Goal: Consume media (video, audio): Consume media (video, audio)

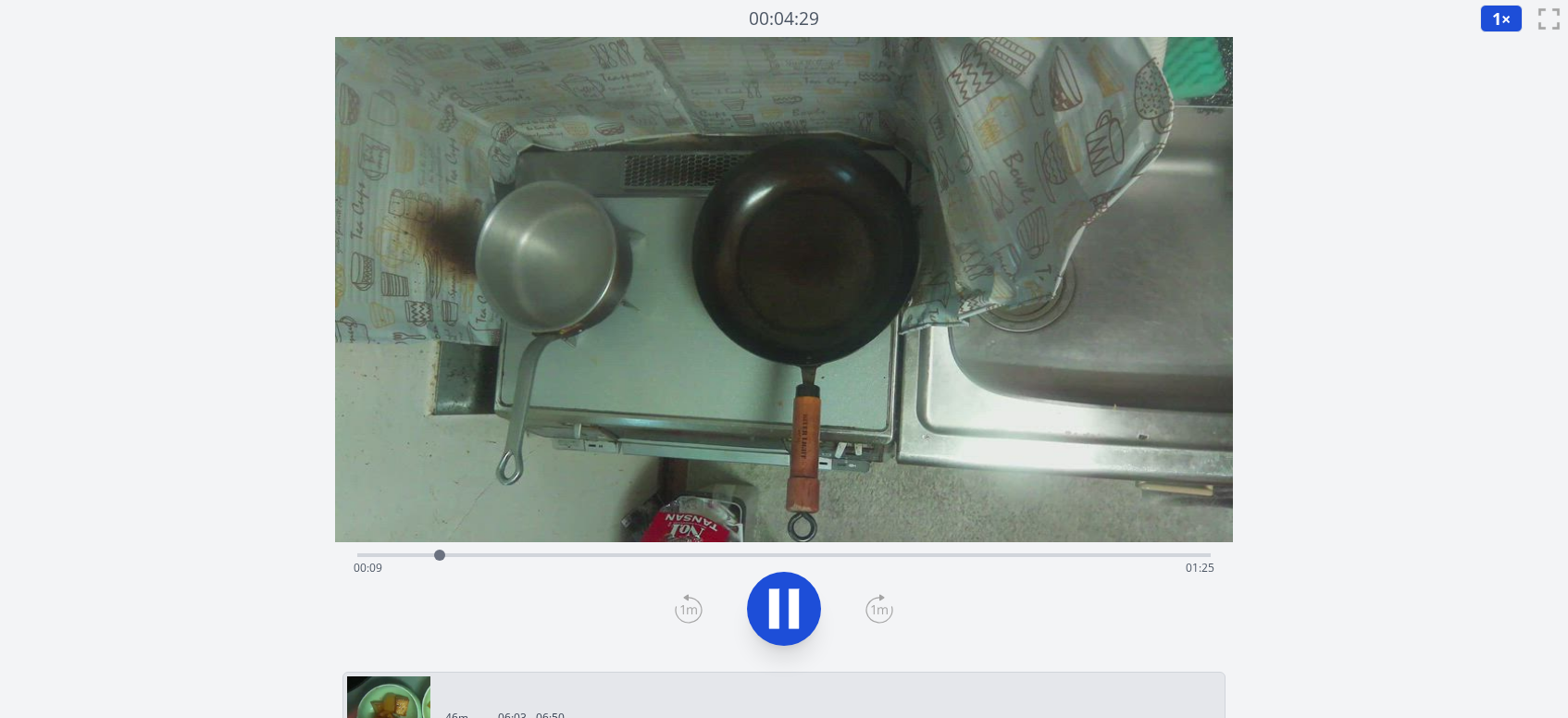
click at [615, 555] on div "Time elapsed: 00:09 Time remaining: 01:25" at bounding box center [784, 568] width 860 height 30
click at [659, 555] on div "Time elapsed: 00:29 Time remaining: 01:05" at bounding box center [784, 568] width 860 height 30
click at [732, 555] on div "Time elapsed: 00:34 Time remaining: 01:00" at bounding box center [784, 568] width 860 height 30
click at [798, 556] on div "Time elapsed: 00:42 Time remaining: 00:52" at bounding box center [784, 568] width 860 height 30
click at [847, 559] on div "Time elapsed: 00:48 Time remaining: 00:46" at bounding box center [784, 568] width 860 height 30
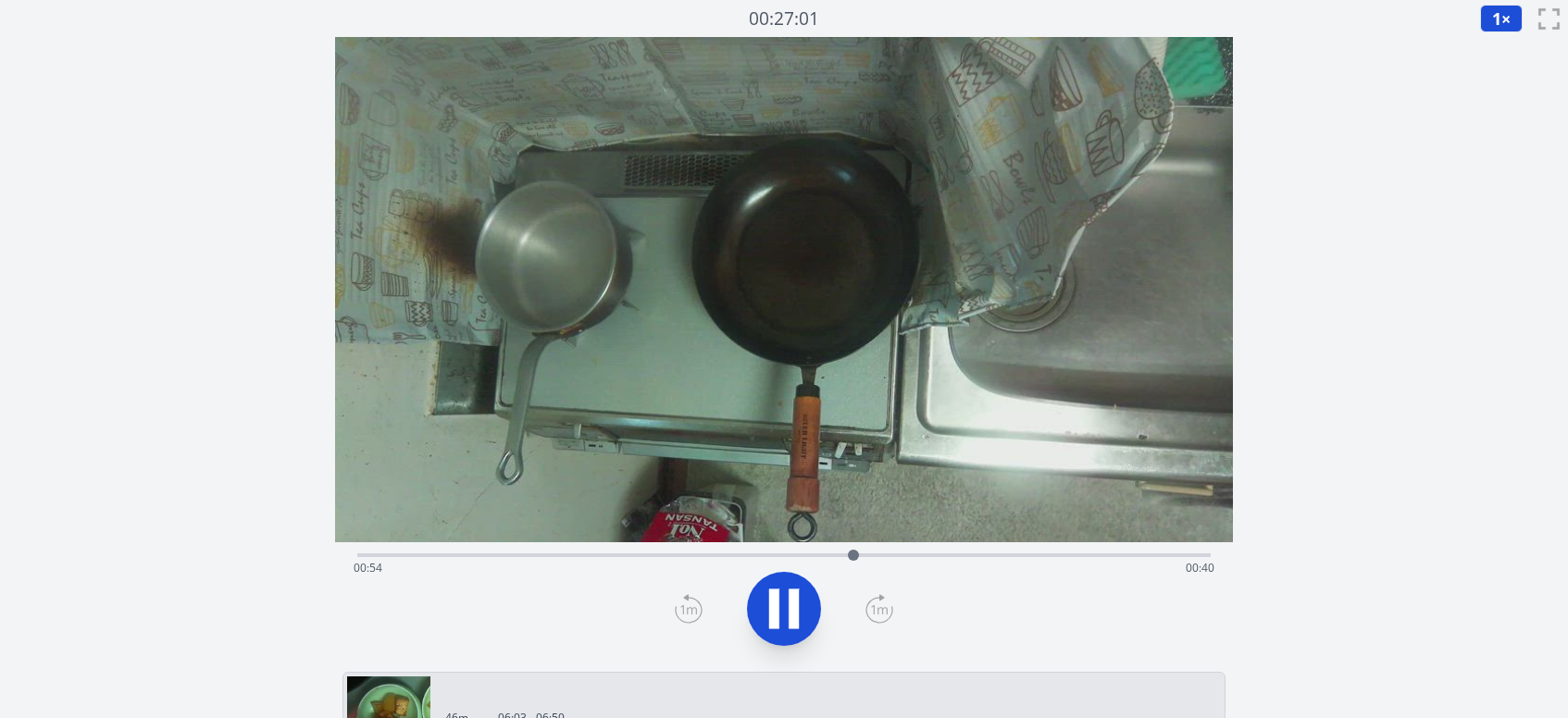
click at [892, 559] on div "Time elapsed: 00:54 Time remaining: 00:40" at bounding box center [784, 568] width 860 height 30
click at [941, 553] on div "Time elapsed: 00:59 Time remaining: 00:35" at bounding box center [784, 568] width 860 height 30
click at [983, 551] on div "Time elapsed: 01:04 Time remaining: 00:30" at bounding box center [784, 552] width 853 height 22
click at [1038, 553] on div "Time elapsed: 01:09 Time remaining: 00:25" at bounding box center [784, 568] width 860 height 30
click at [1011, 553] on div "Time elapsed: 01:16 Time remaining: 00:18" at bounding box center [784, 568] width 860 height 30
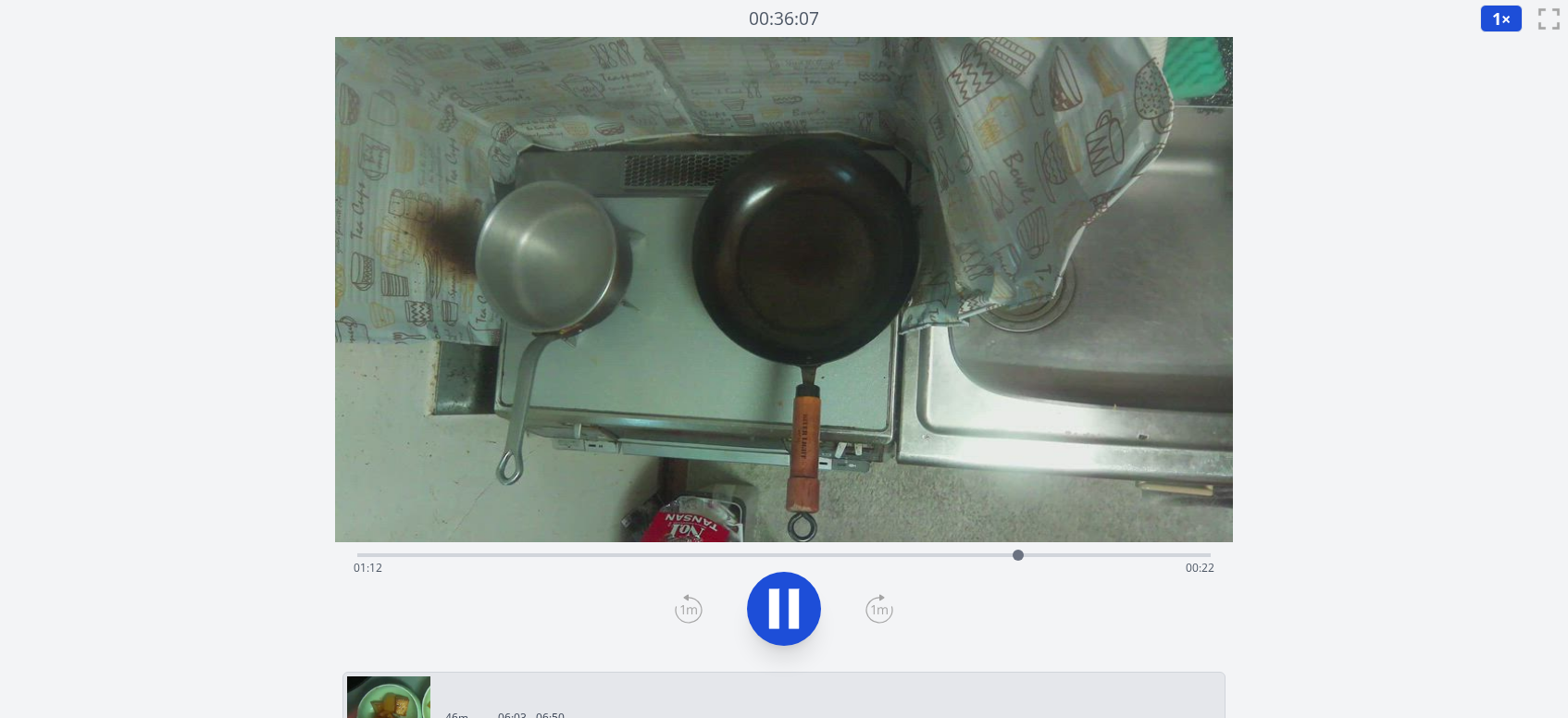
click at [992, 555] on div "Time elapsed: 01:12 Time remaining: 00:22" at bounding box center [784, 568] width 860 height 30
click at [939, 554] on div "Time elapsed: 00:01 Time remaining: 01:33" at bounding box center [784, 568] width 860 height 30
click at [1012, 554] on div "Time elapsed: 01:04 Time remaining: 00:30" at bounding box center [784, 568] width 860 height 30
click at [1117, 553] on div "Time elapsed: 01:30 Time remaining: 00:04" at bounding box center [784, 568] width 860 height 30
click at [1089, 553] on div "Time elapsed: 01:24 Time remaining: 00:10" at bounding box center [784, 568] width 860 height 30
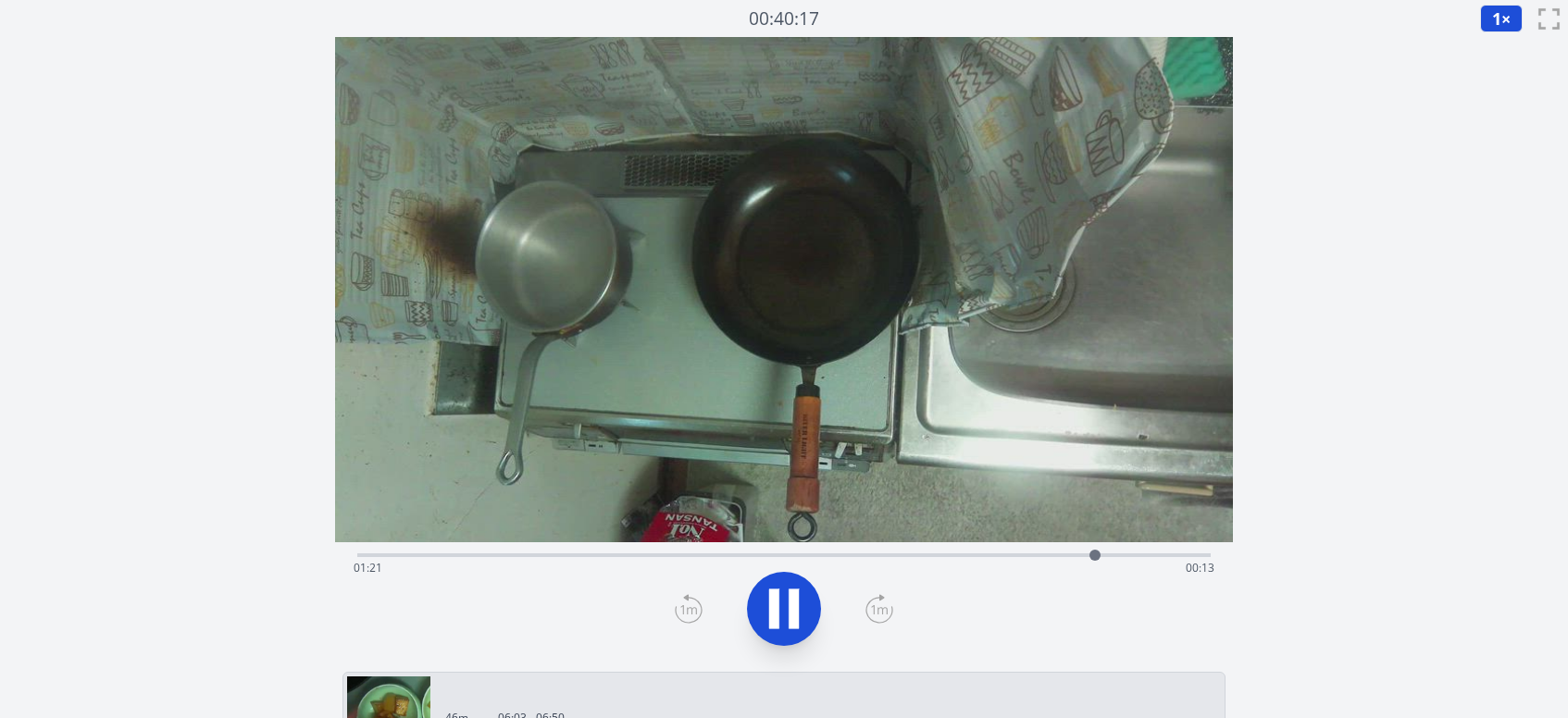
click at [1068, 553] on div "Time elapsed: 01:21 Time remaining: 00:13" at bounding box center [784, 568] width 860 height 30
click at [1056, 555] on div "Time elapsed: 01:19 Time remaining: 00:15" at bounding box center [784, 568] width 860 height 30
click at [1044, 553] on div "Time elapsed: 01:18 Time remaining: 00:16" at bounding box center [784, 568] width 860 height 30
click at [1033, 551] on div "Time elapsed: 01:18 Time remaining: 00:16" at bounding box center [784, 552] width 853 height 22
click at [796, 603] on icon at bounding box center [793, 608] width 11 height 40
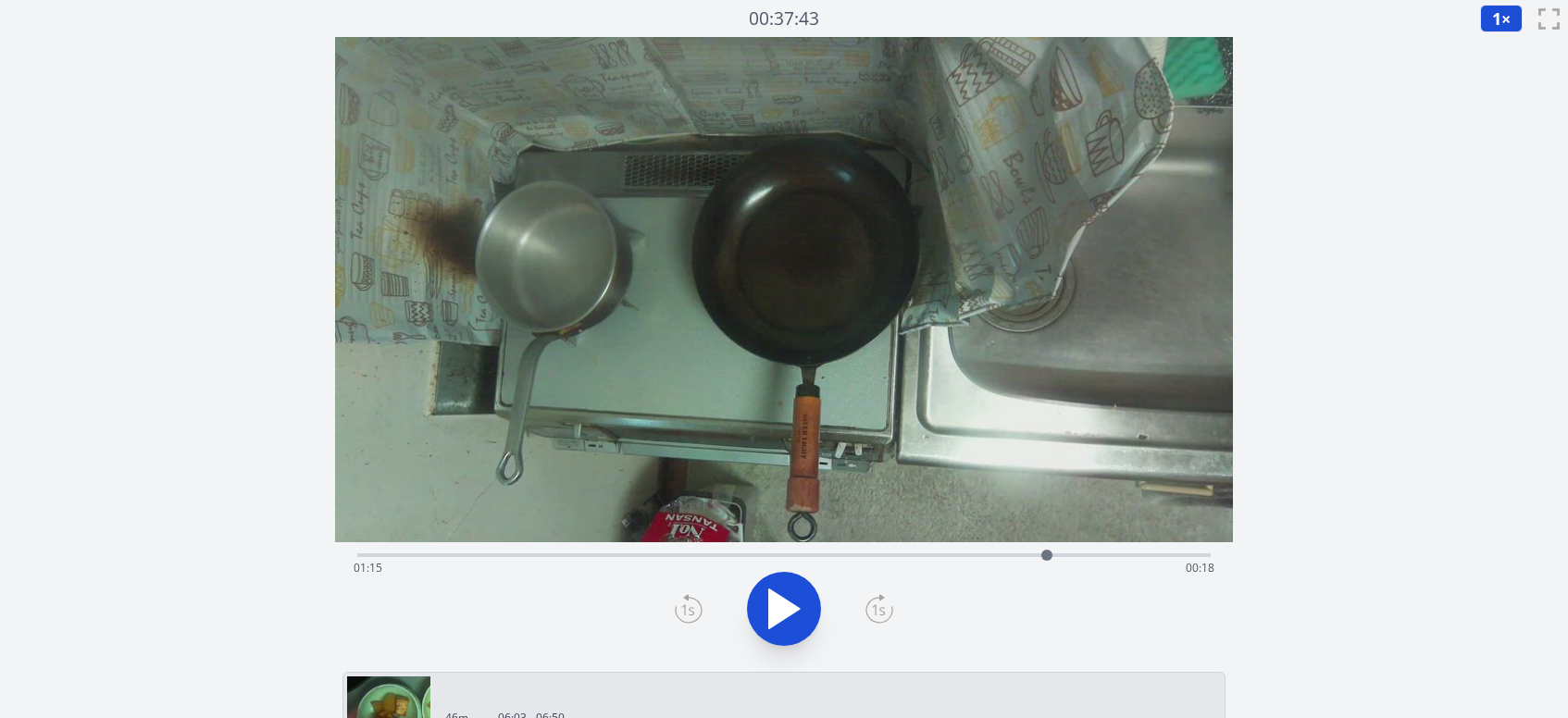
click at [993, 557] on div "Time elapsed: 01:15 Time remaining: 00:18" at bounding box center [784, 568] width 860 height 30
click at [1017, 553] on div "Time elapsed: 01:10 Time remaining: 00:24" at bounding box center [784, 568] width 860 height 30
click at [1029, 551] on div at bounding box center [1016, 554] width 28 height 28
click at [770, 613] on icon at bounding box center [784, 608] width 31 height 39
click at [770, 613] on icon at bounding box center [774, 608] width 11 height 40
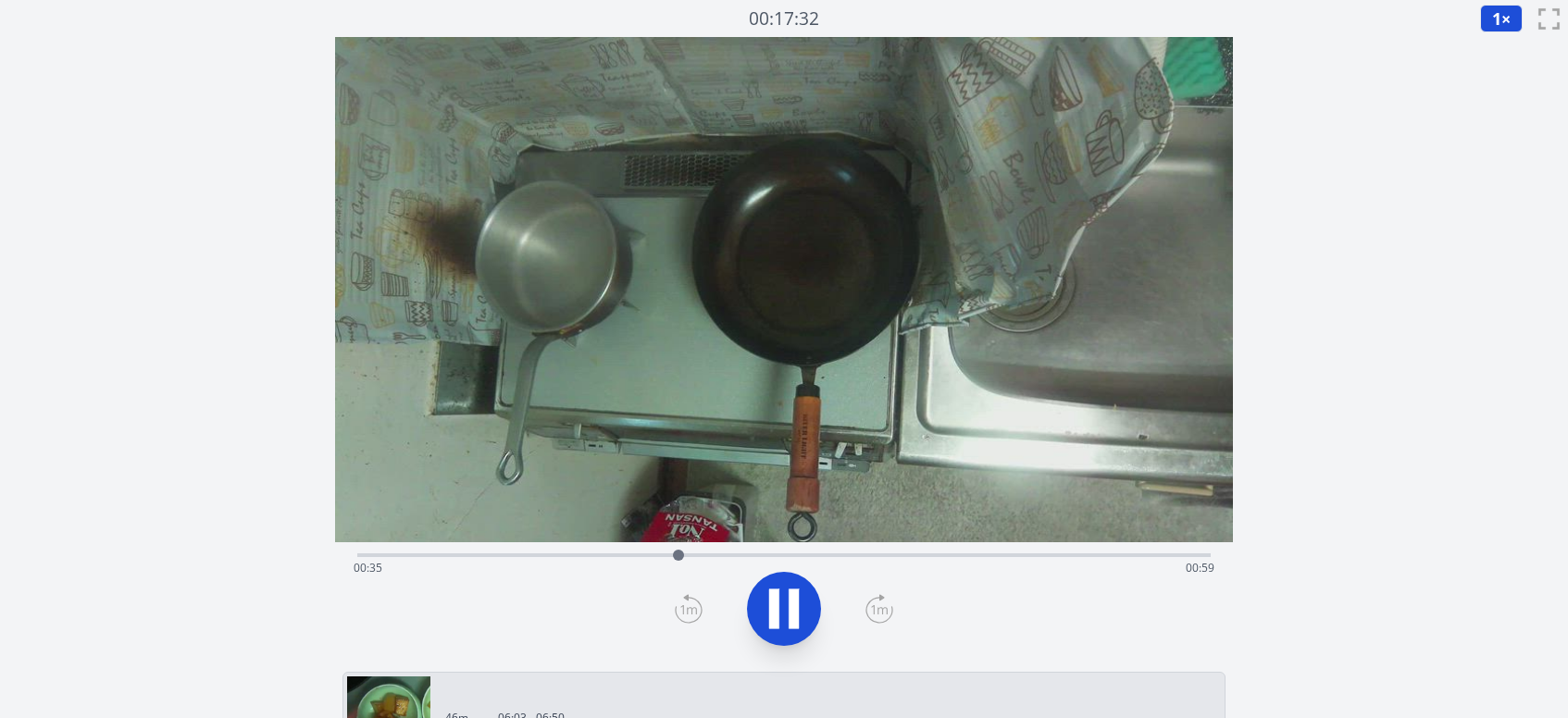
click at [962, 555] on div "Time elapsed: 00:35 Time remaining: 00:59" at bounding box center [784, 568] width 860 height 30
click at [989, 555] on div "Time elapsed: 01:07 Time remaining: 00:27" at bounding box center [784, 568] width 860 height 30
click at [1024, 555] on div "Time elapsed: 01:10 Time remaining: 00:24" at bounding box center [784, 568] width 860 height 30
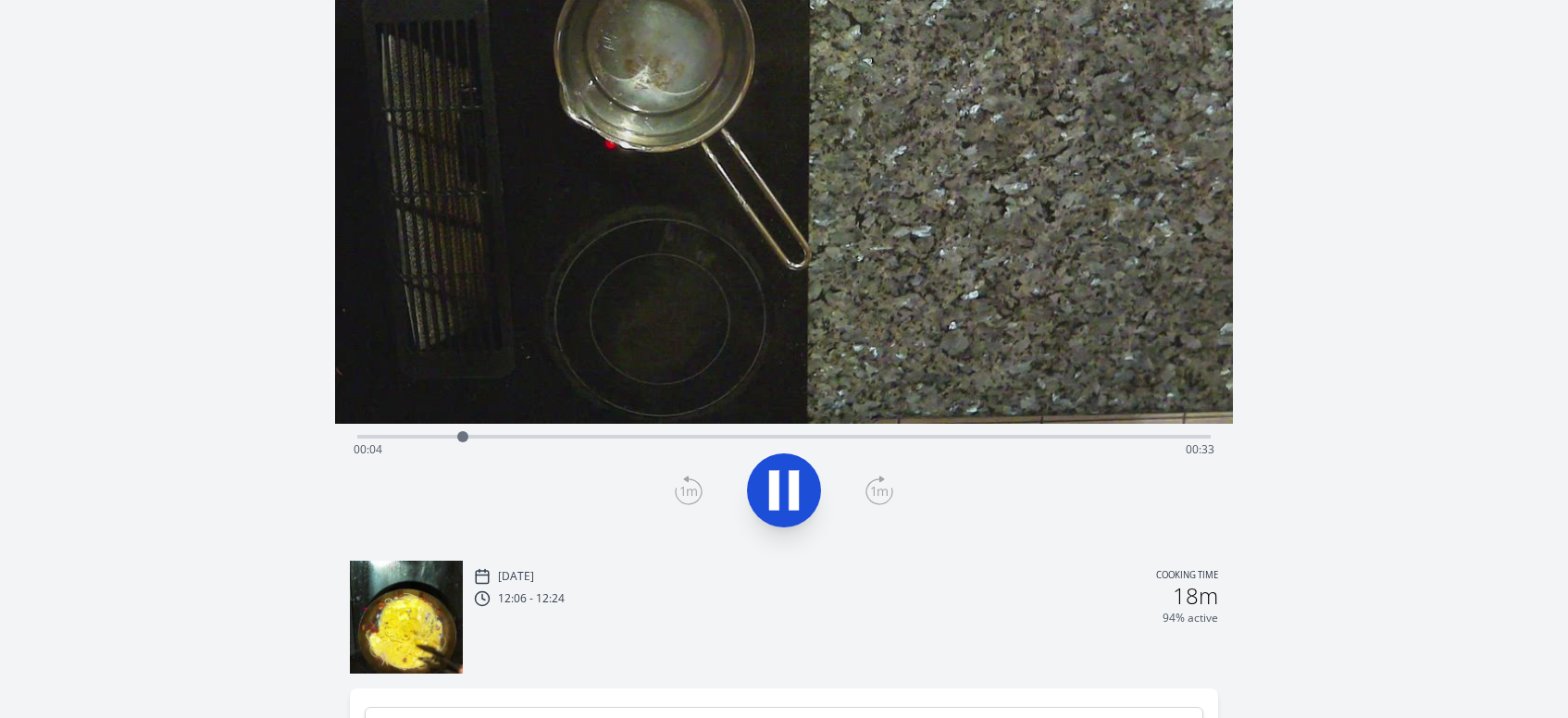
scroll to position [113, 0]
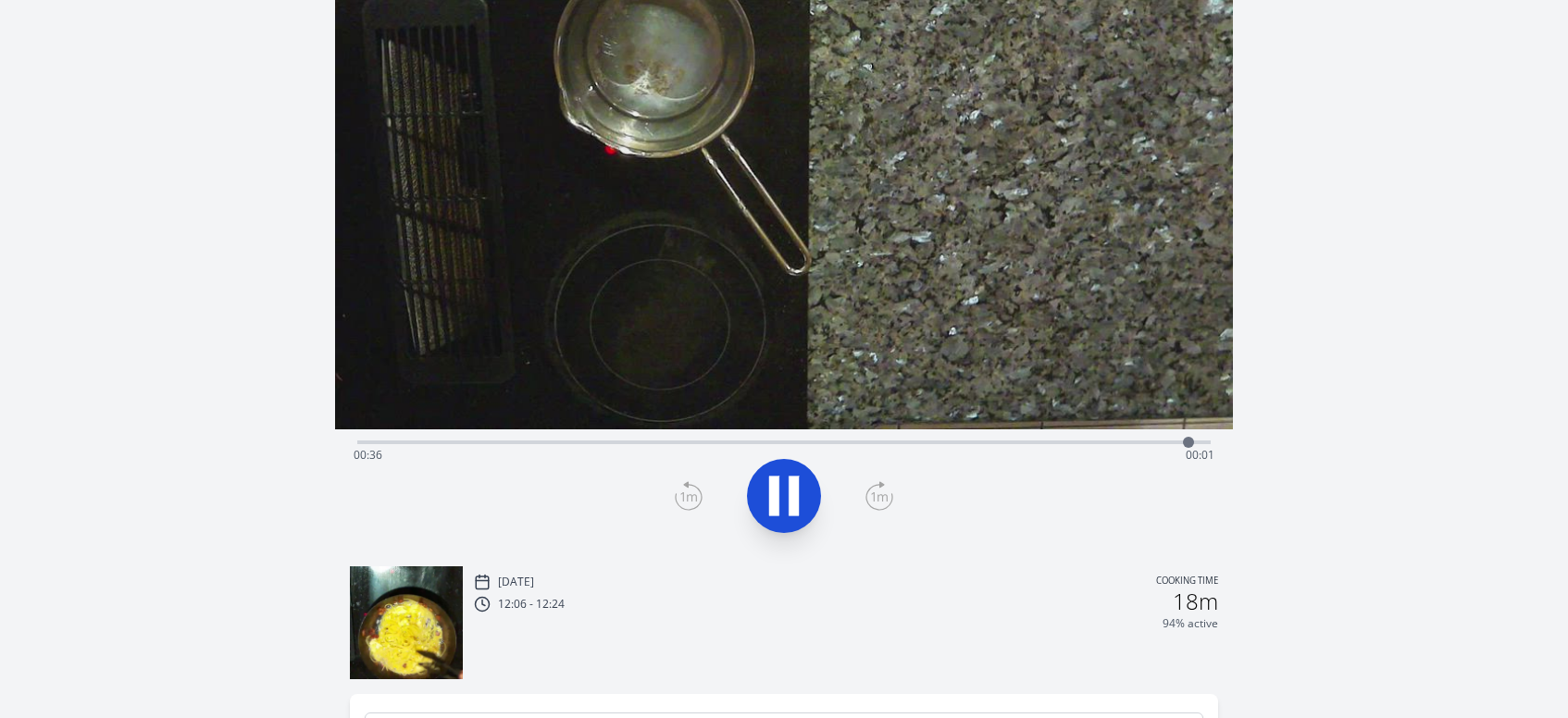
click at [1014, 443] on div "Time elapsed: 00:36 Time remaining: 00:01" at bounding box center [784, 455] width 860 height 30
click at [982, 442] on div "Time elapsed: 00:29 Time remaining: 00:08" at bounding box center [784, 455] width 860 height 30
click at [973, 443] on div "Time elapsed: 00:30 Time remaining: 00:07" at bounding box center [784, 455] width 860 height 30
click at [882, 441] on div "Time elapsed: 00:37 Time remaining: 00:00" at bounding box center [784, 455] width 860 height 30
click at [916, 440] on div "Time elapsed: 00:22 Time remaining: 00:15" at bounding box center [784, 455] width 860 height 30
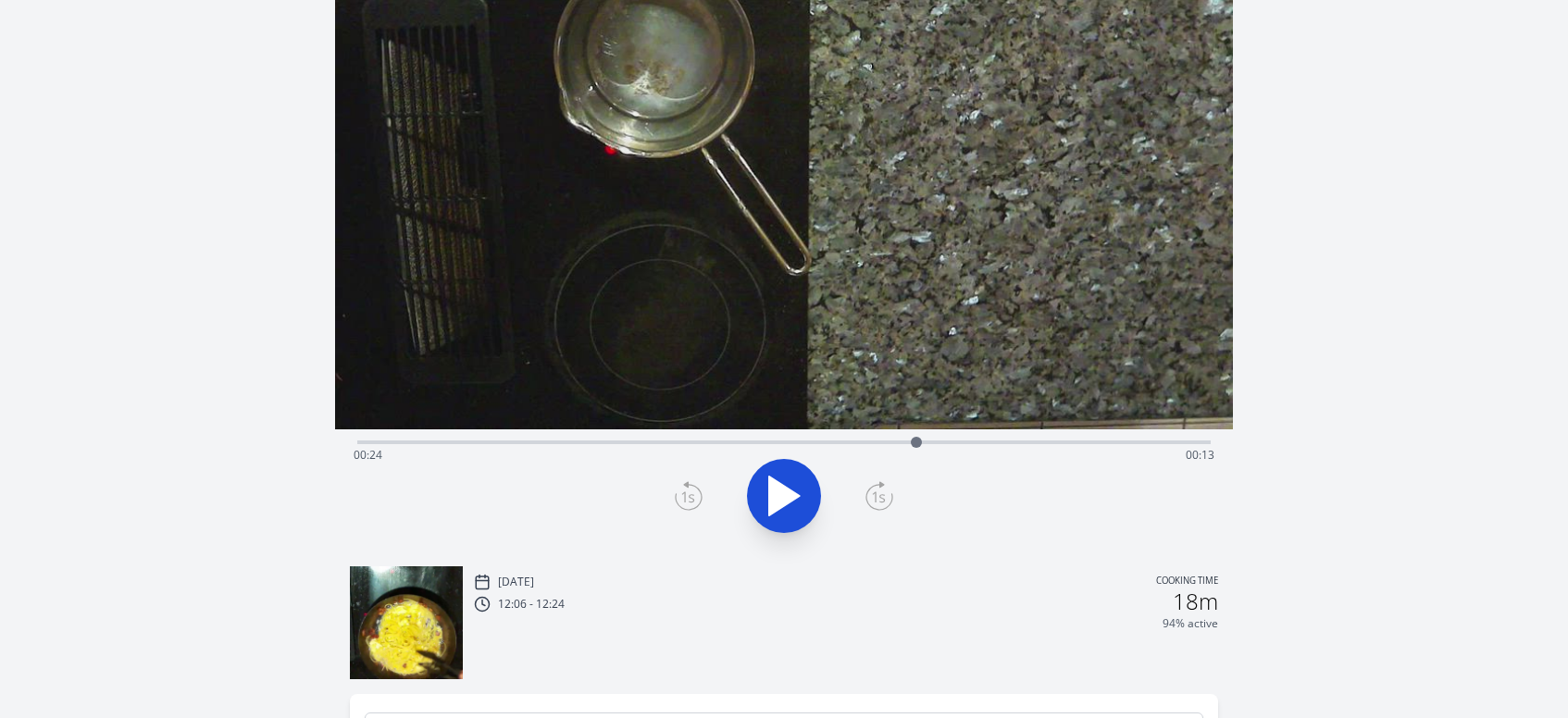
click at [939, 440] on div "Time elapsed: 00:24 Time remaining: 00:13" at bounding box center [784, 455] width 860 height 30
click at [955, 442] on div "Time elapsed: 00:25 Time remaining: 00:12" at bounding box center [784, 455] width 860 height 30
click at [968, 440] on div at bounding box center [955, 441] width 28 height 28
click at [975, 441] on div at bounding box center [975, 441] width 28 height 28
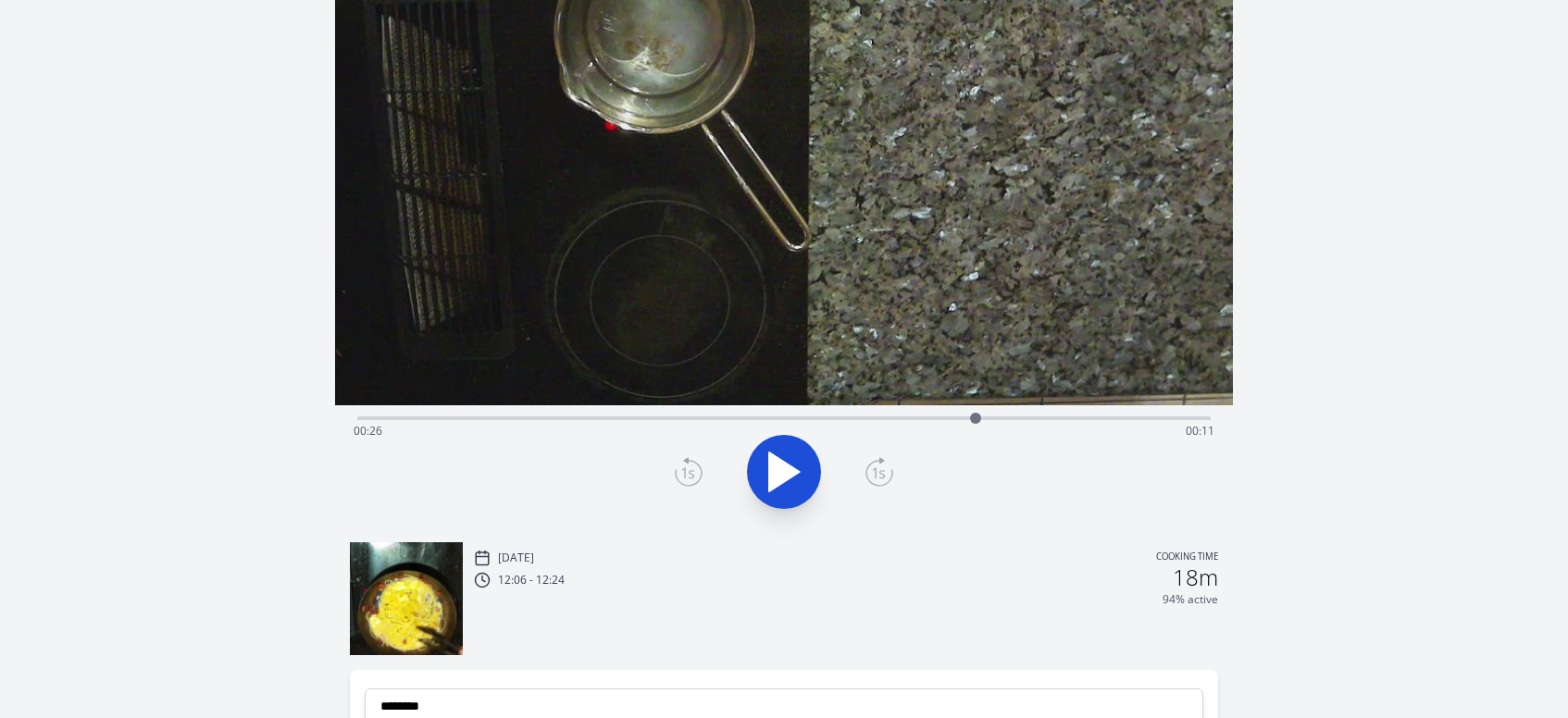
click at [983, 420] on div at bounding box center [975, 417] width 28 height 28
click at [994, 420] on div at bounding box center [983, 417] width 28 height 28
click at [986, 419] on div at bounding box center [993, 417] width 28 height 28
click at [992, 420] on div at bounding box center [985, 417] width 28 height 28
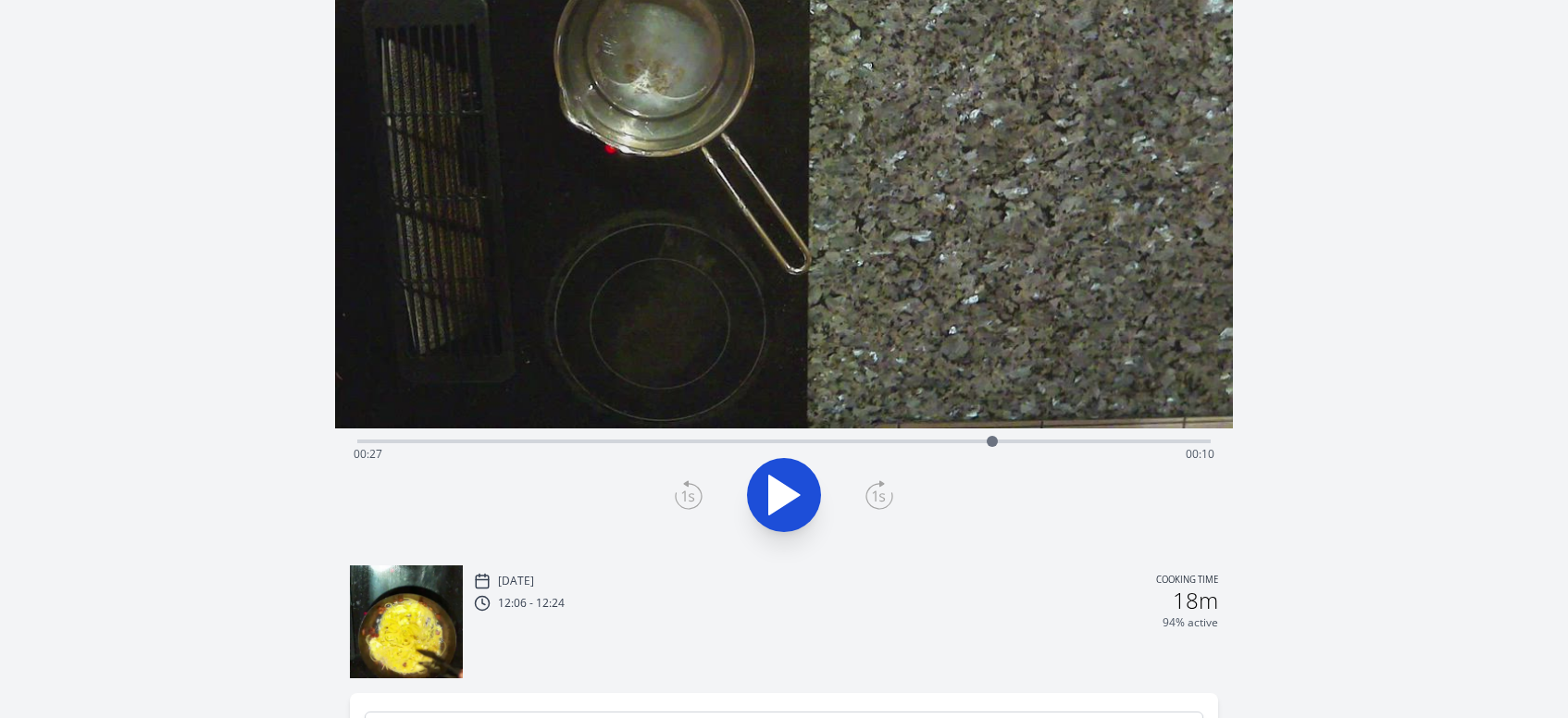
scroll to position [107, 0]
